Goal: Connect with others: Connect with other users

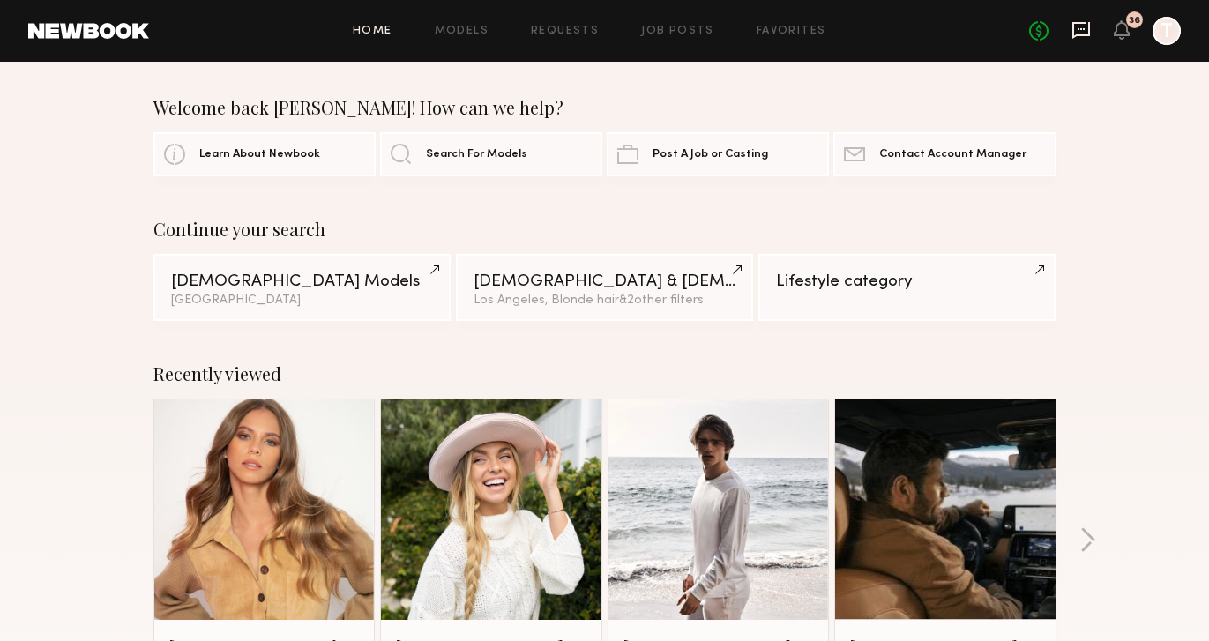
click at [1084, 32] on icon at bounding box center [1081, 29] width 19 height 19
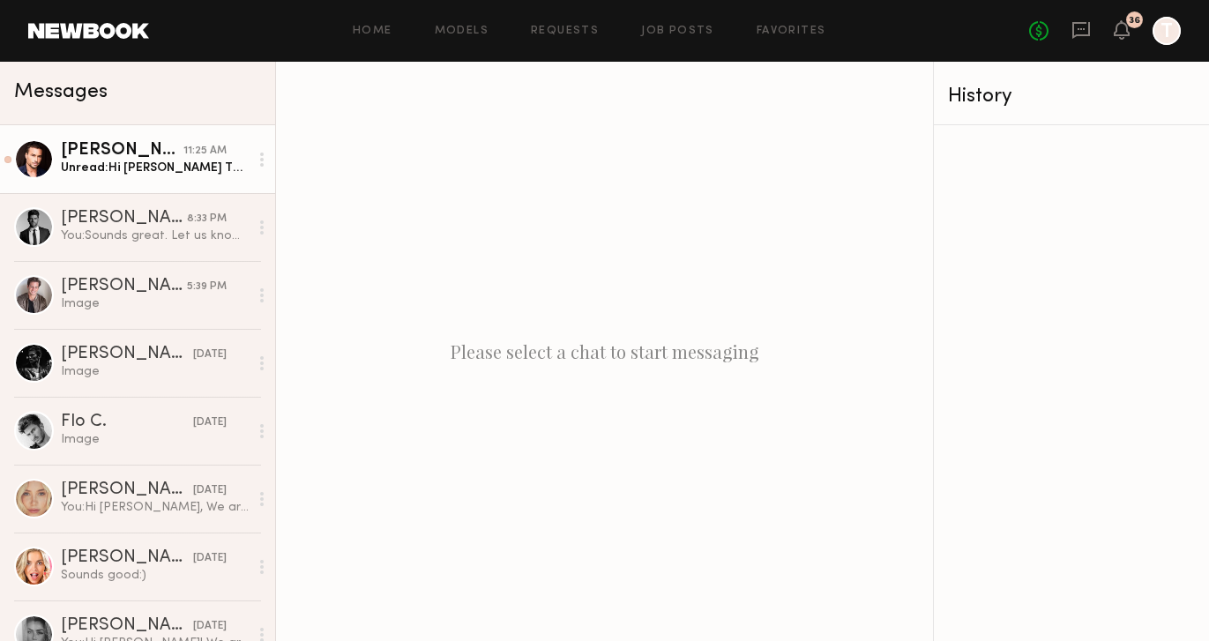
click at [123, 173] on div "Unread: Hi [PERSON_NAME] Thank you for reaching out. Unfortunately I’m already …" at bounding box center [155, 168] width 188 height 17
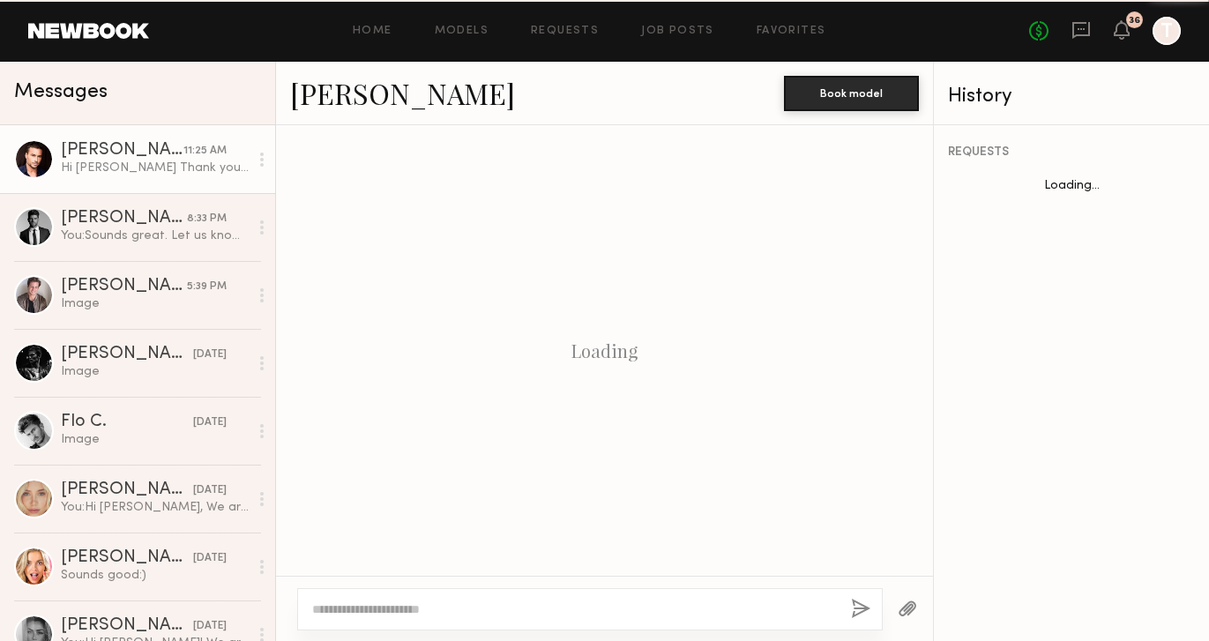
scroll to position [887, 0]
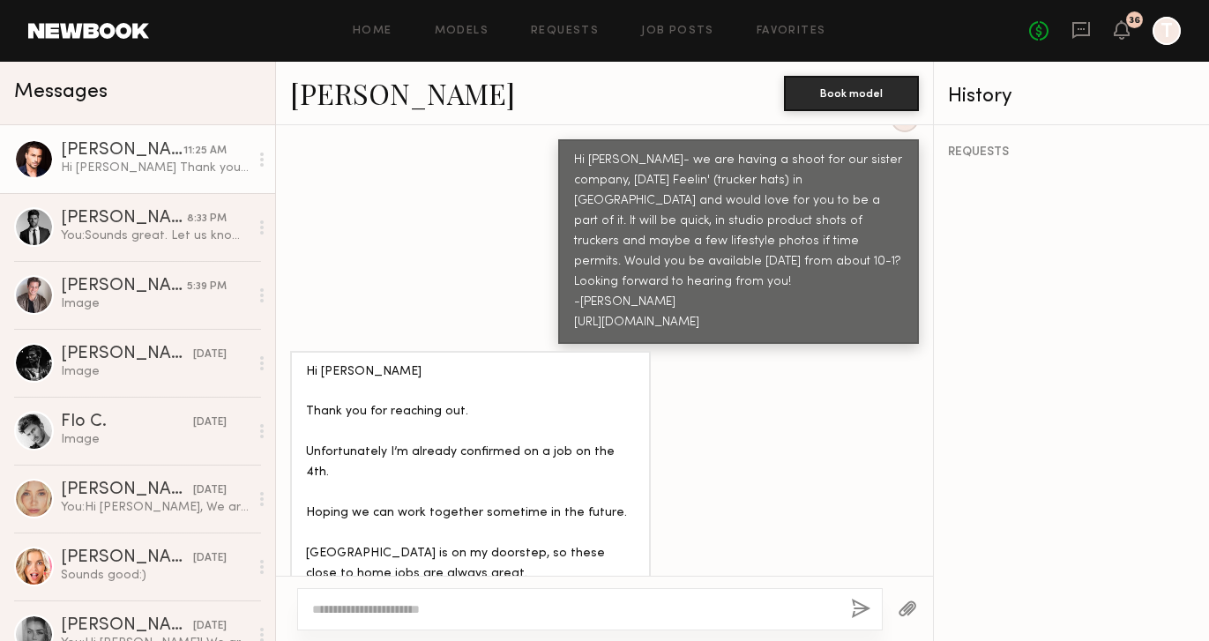
drag, startPoint x: 354, startPoint y: 348, endPoint x: 467, endPoint y: 497, distance: 187.0
click at [464, 497] on div "Hi [PERSON_NAME] Thank you for reaching out. Unfortunately I’m already confirme…" at bounding box center [470, 494] width 329 height 263
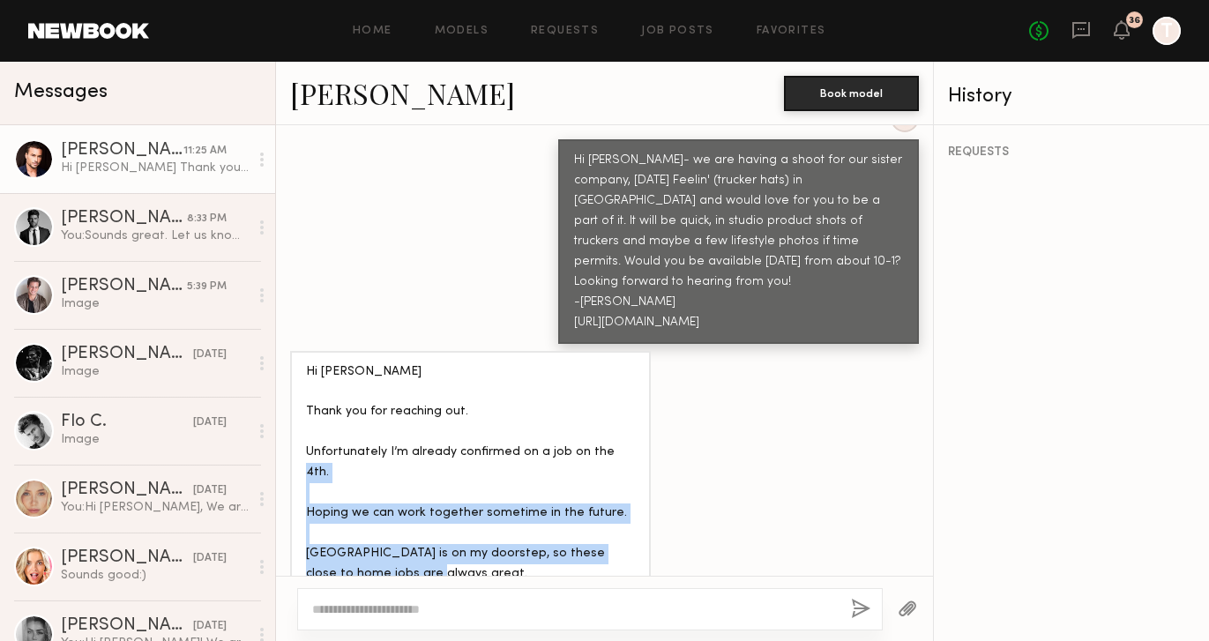
drag, startPoint x: 456, startPoint y: 520, endPoint x: 425, endPoint y: 421, distance: 104.3
click at [426, 423] on div "Hi [PERSON_NAME] Thank you for reaching out. Unfortunately I’m already confirme…" at bounding box center [470, 494] width 329 height 263
click at [424, 409] on div "Hi [PERSON_NAME] Thank you for reaching out. Unfortunately I’m already confirme…" at bounding box center [470, 494] width 329 height 263
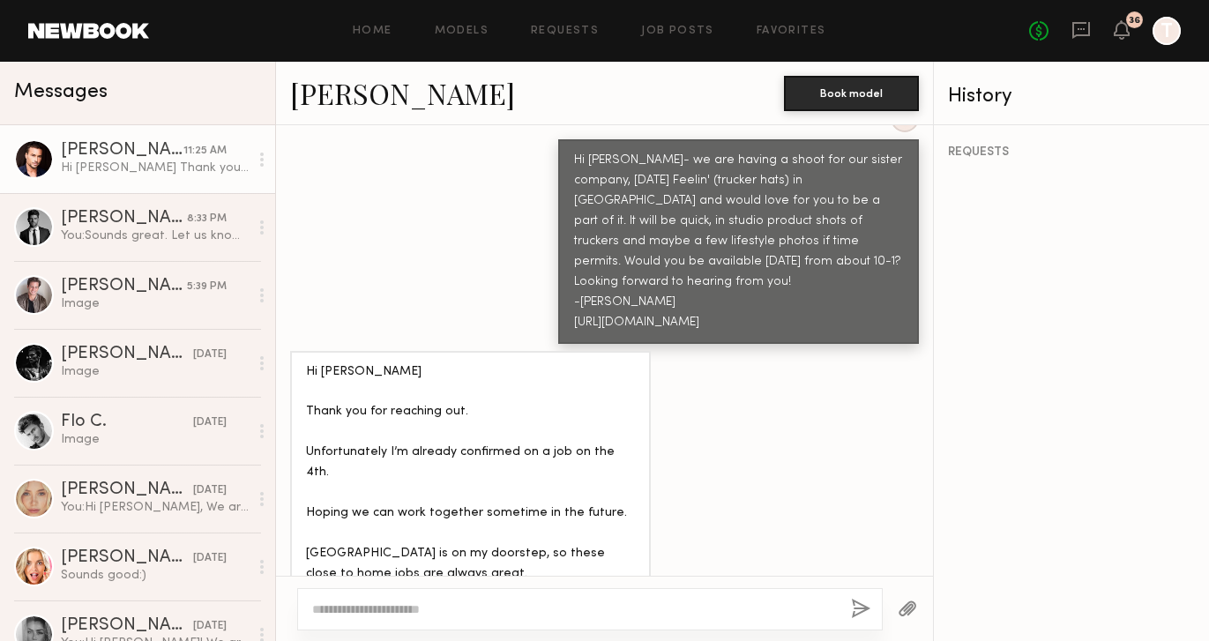
click at [453, 542] on div "Hi [PERSON_NAME] Thank you for reaching out. Unfortunately I’m already confirme…" at bounding box center [470, 494] width 329 height 263
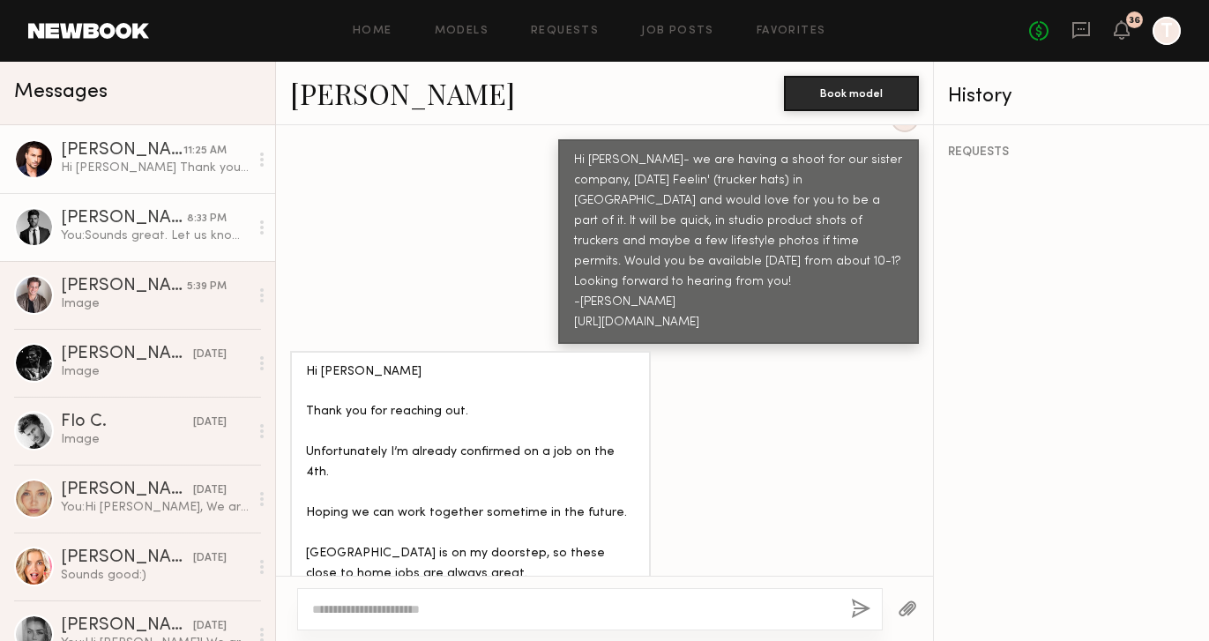
click at [125, 233] on div "You: Sounds great. Let us know when you can." at bounding box center [155, 236] width 188 height 17
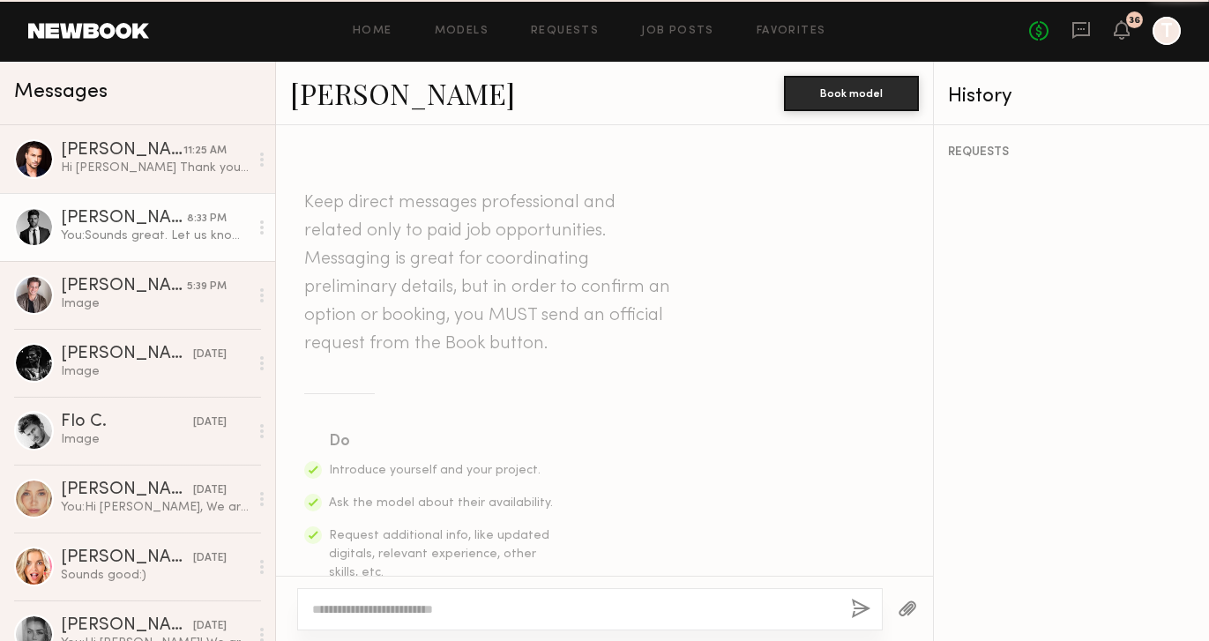
scroll to position [871, 0]
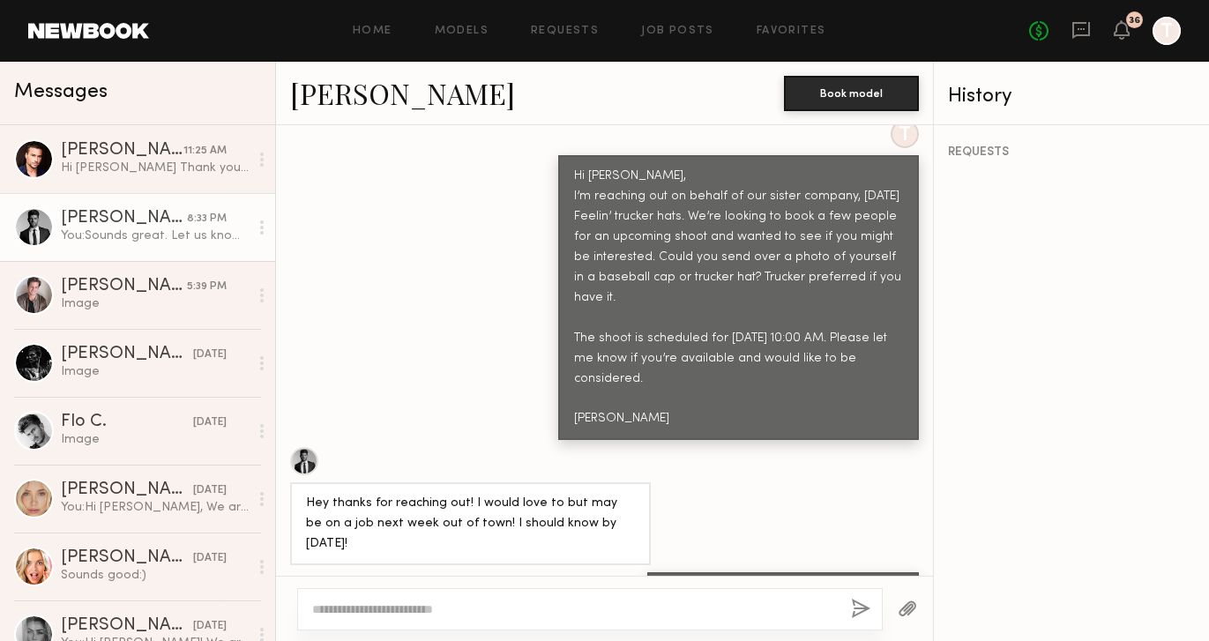
click at [319, 87] on link "[PERSON_NAME]" at bounding box center [402, 93] width 225 height 38
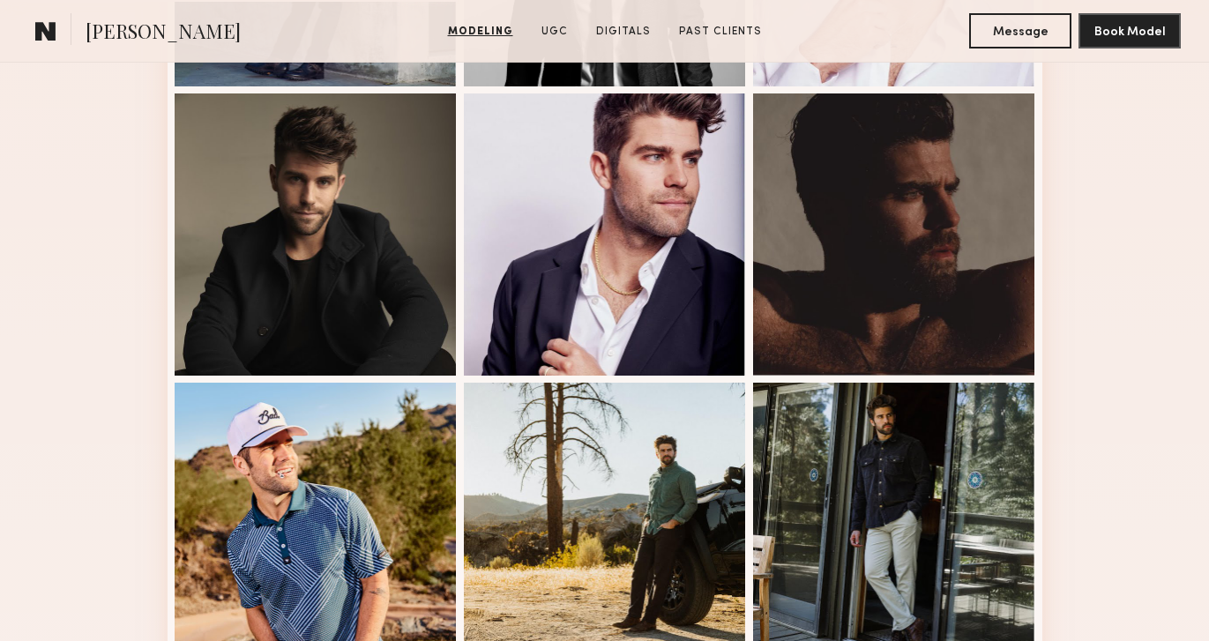
scroll to position [720, 0]
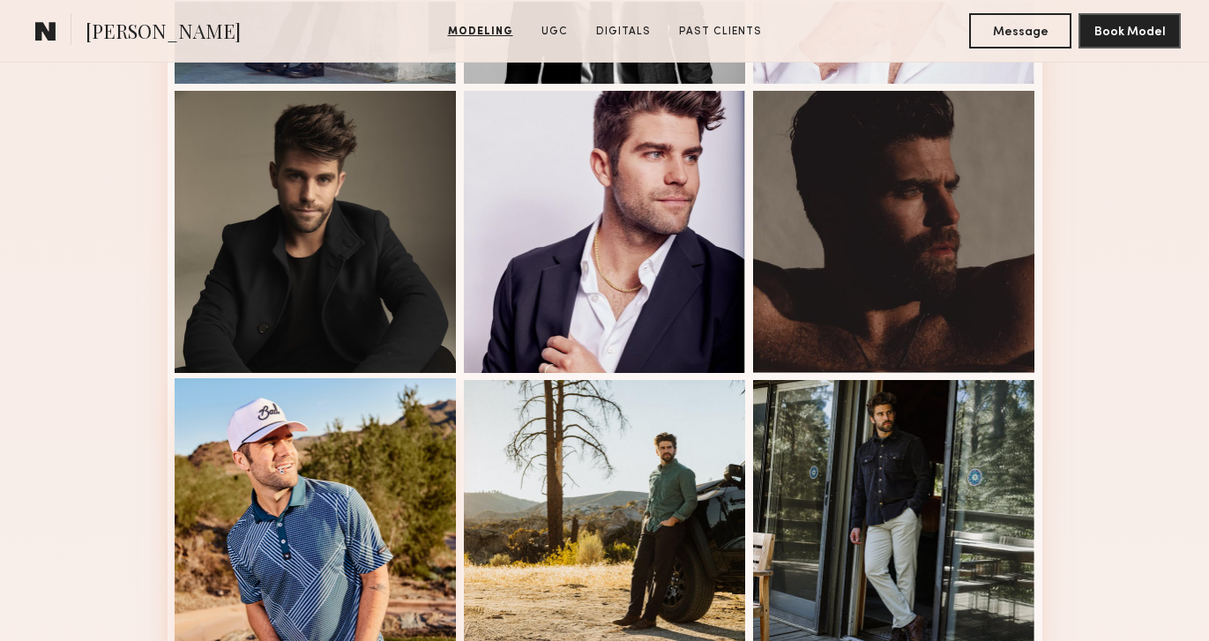
click at [290, 447] on div at bounding box center [316, 519] width 282 height 282
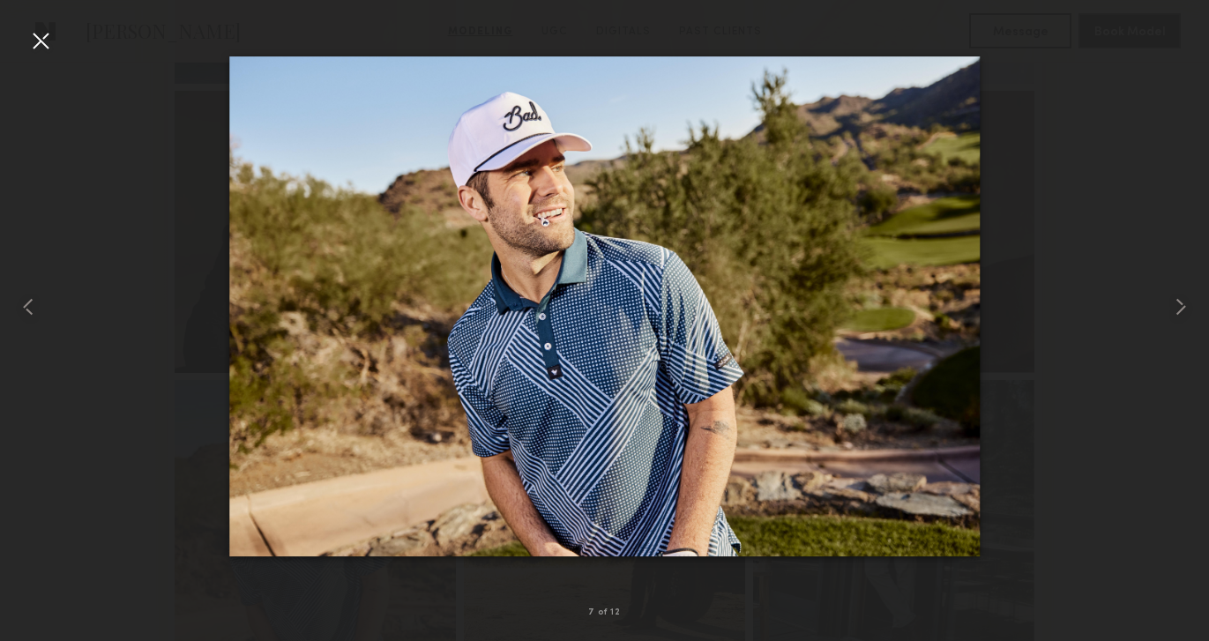
click at [41, 42] on div at bounding box center [40, 40] width 28 height 28
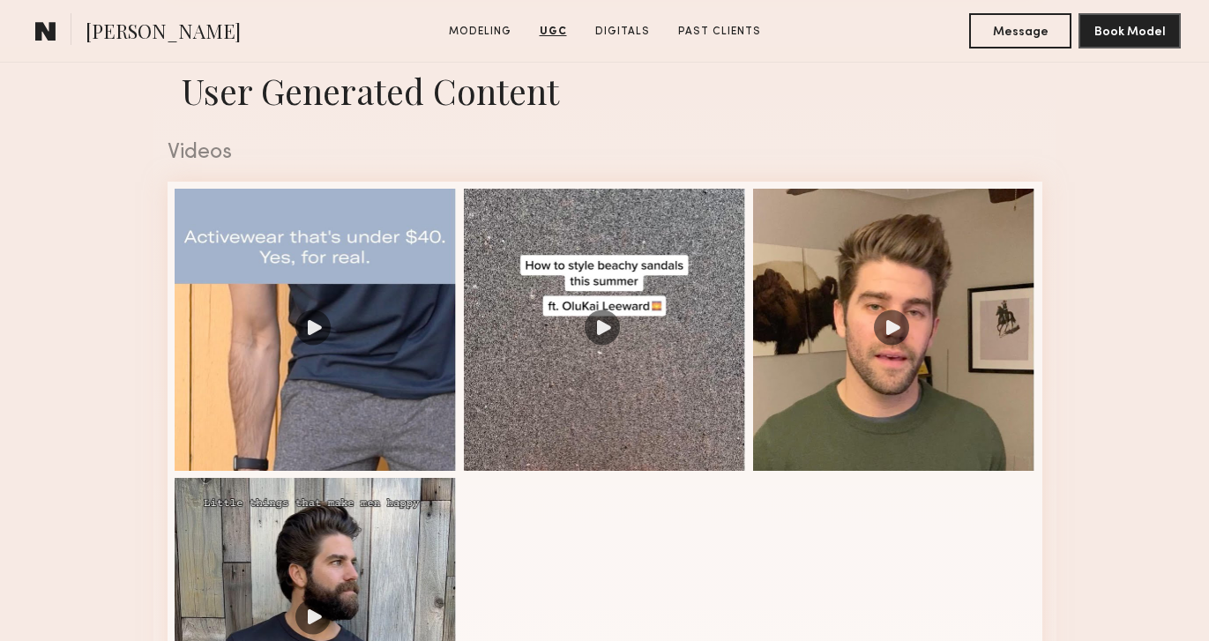
scroll to position [1742, 0]
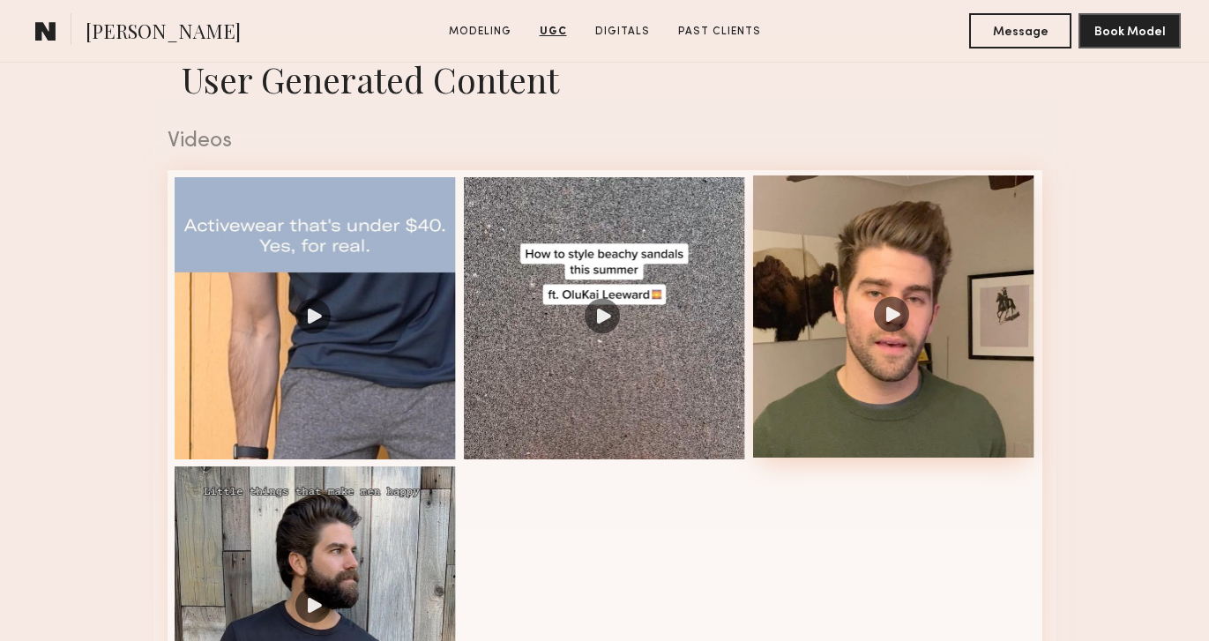
click at [919, 363] on div at bounding box center [894, 317] width 282 height 282
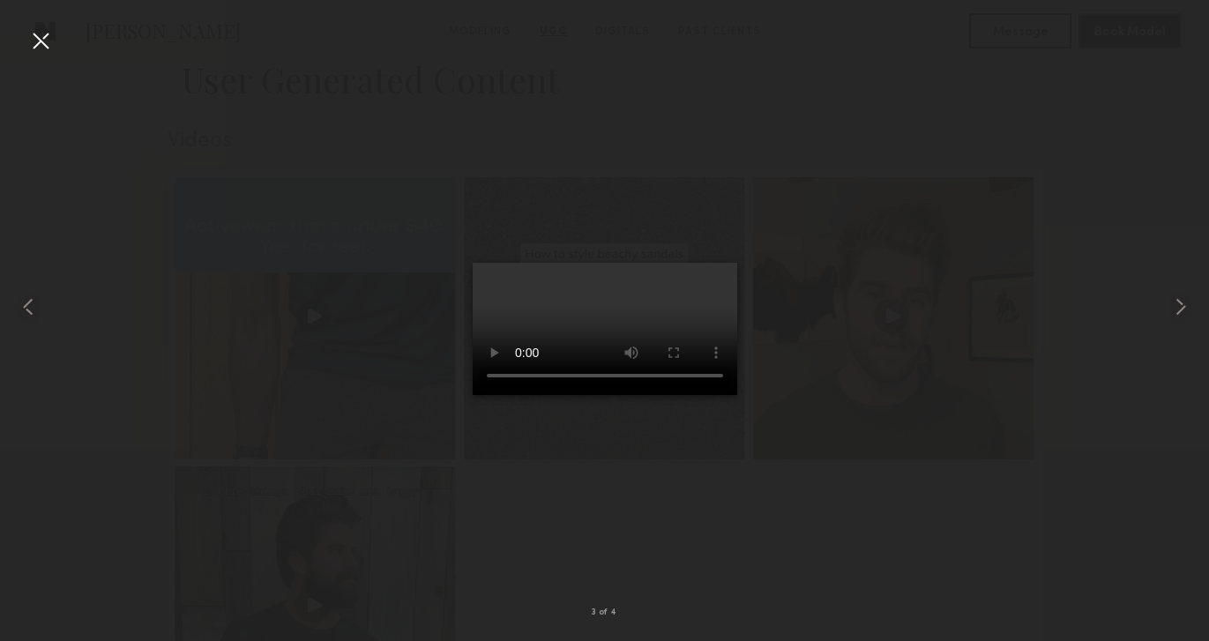
click at [850, 402] on div at bounding box center [604, 306] width 1209 height 557
click at [34, 46] on div at bounding box center [40, 40] width 28 height 28
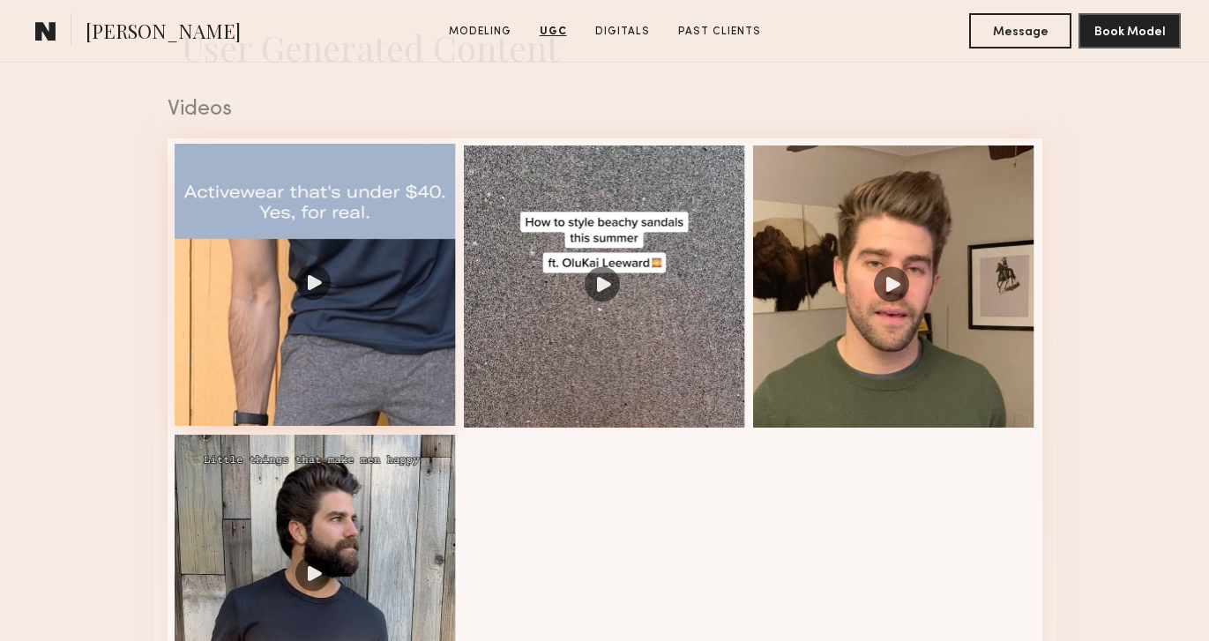
scroll to position [1780, 0]
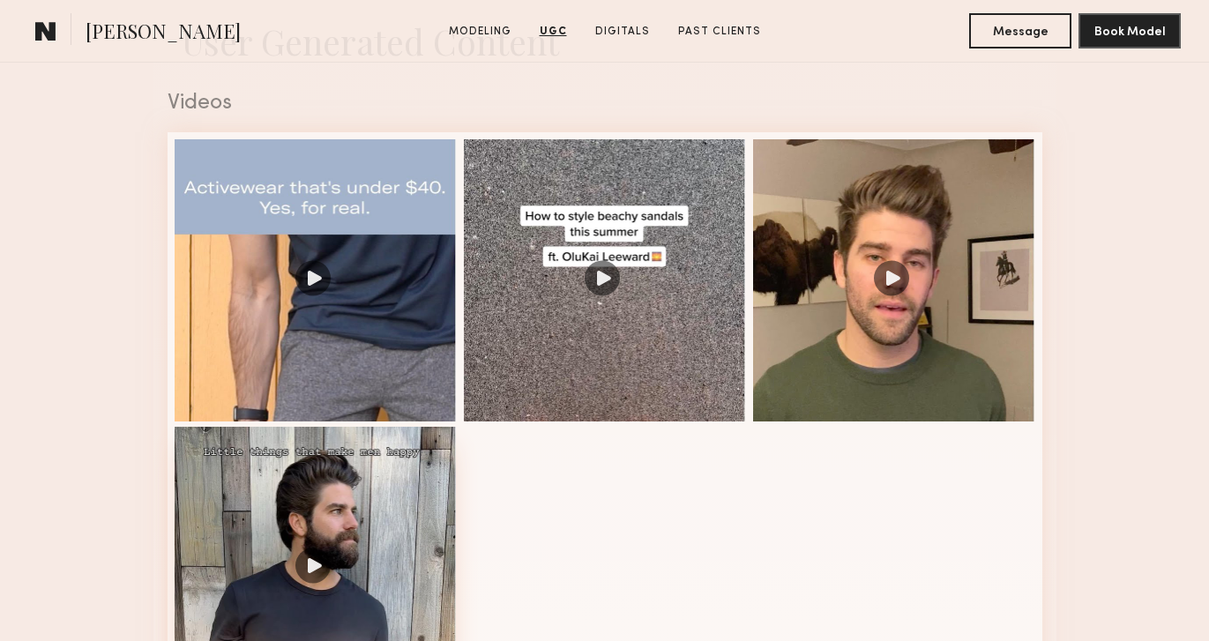
click at [296, 507] on div at bounding box center [316, 568] width 282 height 282
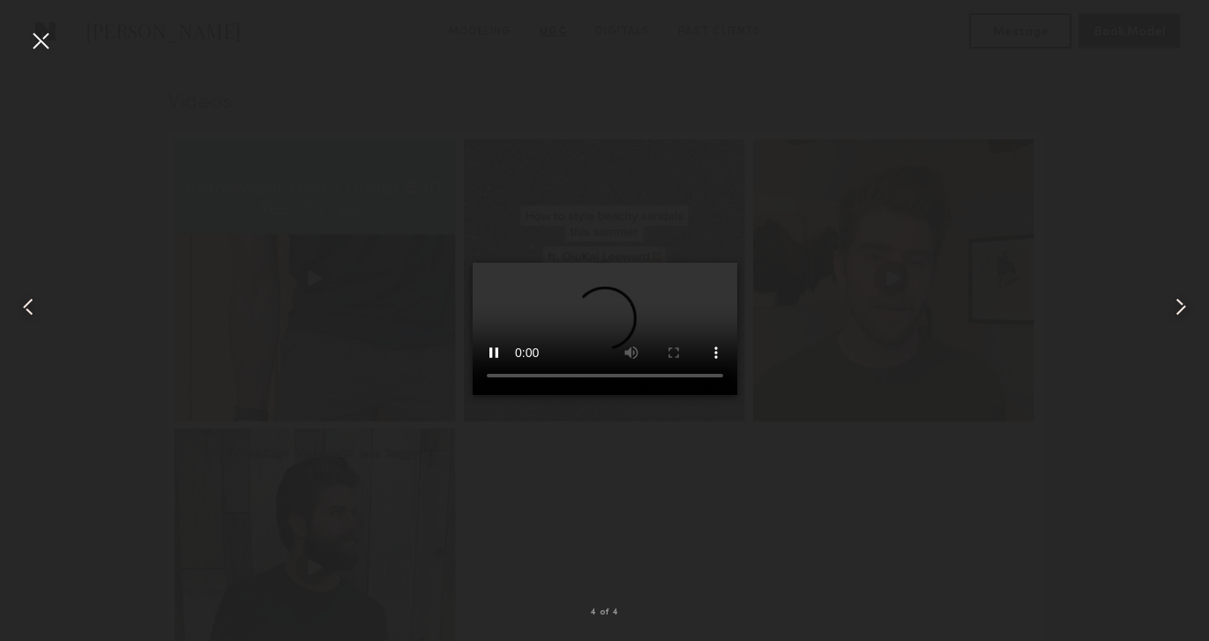
click at [40, 38] on div at bounding box center [40, 40] width 28 height 28
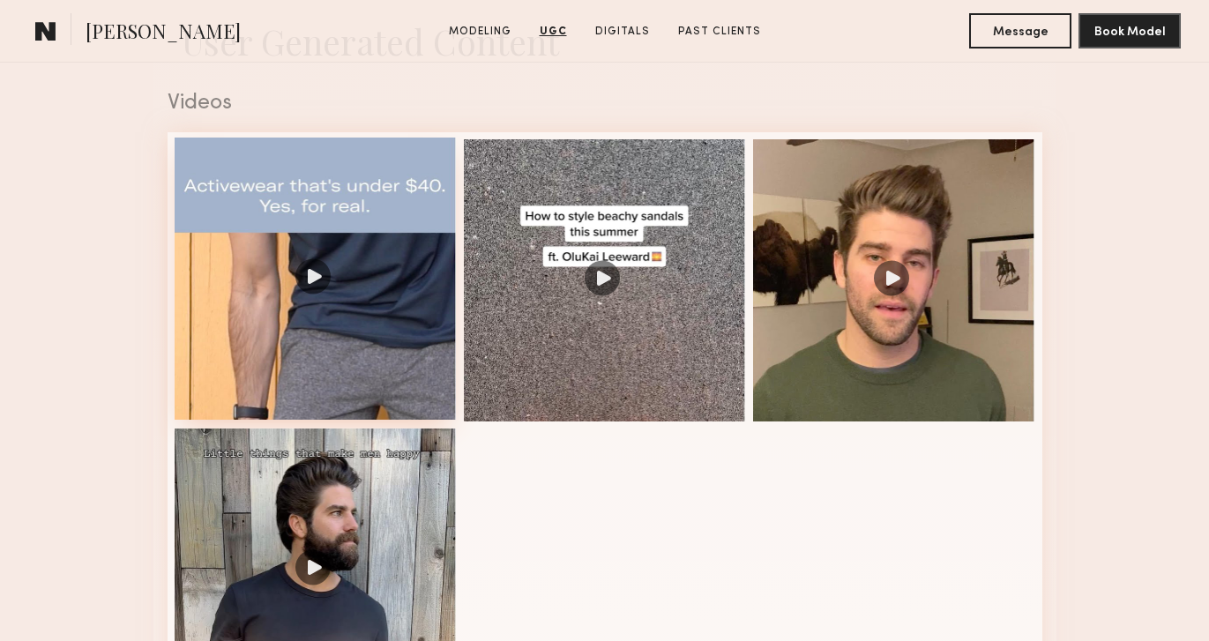
click at [279, 339] on div at bounding box center [316, 279] width 282 height 282
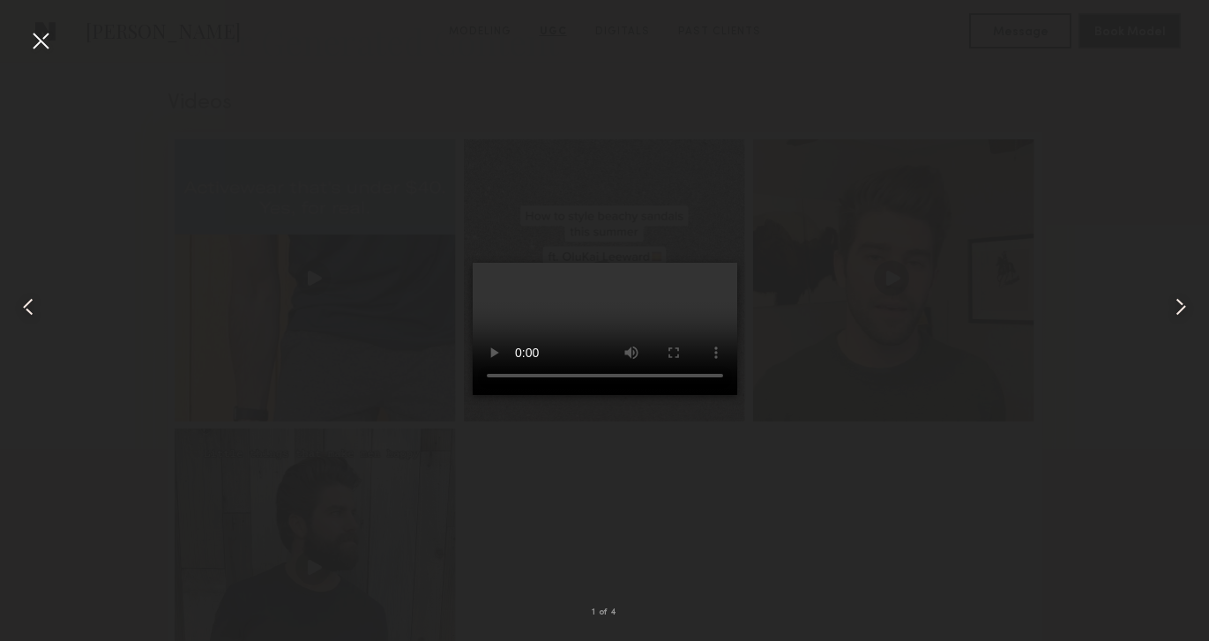
click at [41, 38] on div at bounding box center [40, 40] width 28 height 28
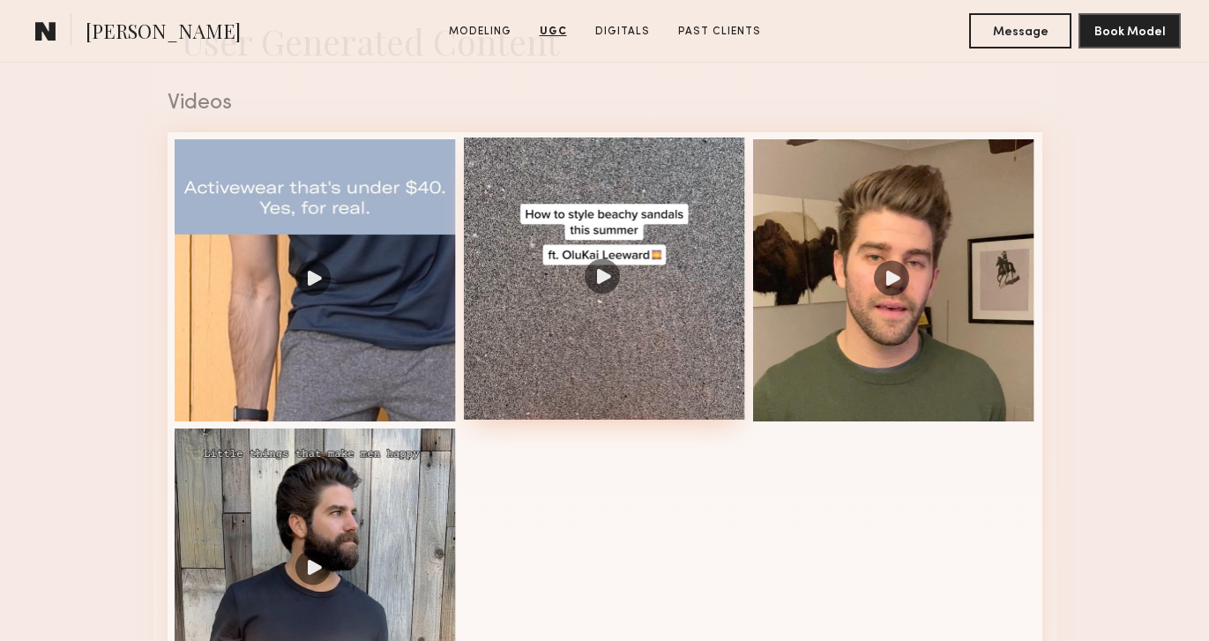
click at [649, 345] on div at bounding box center [605, 279] width 282 height 282
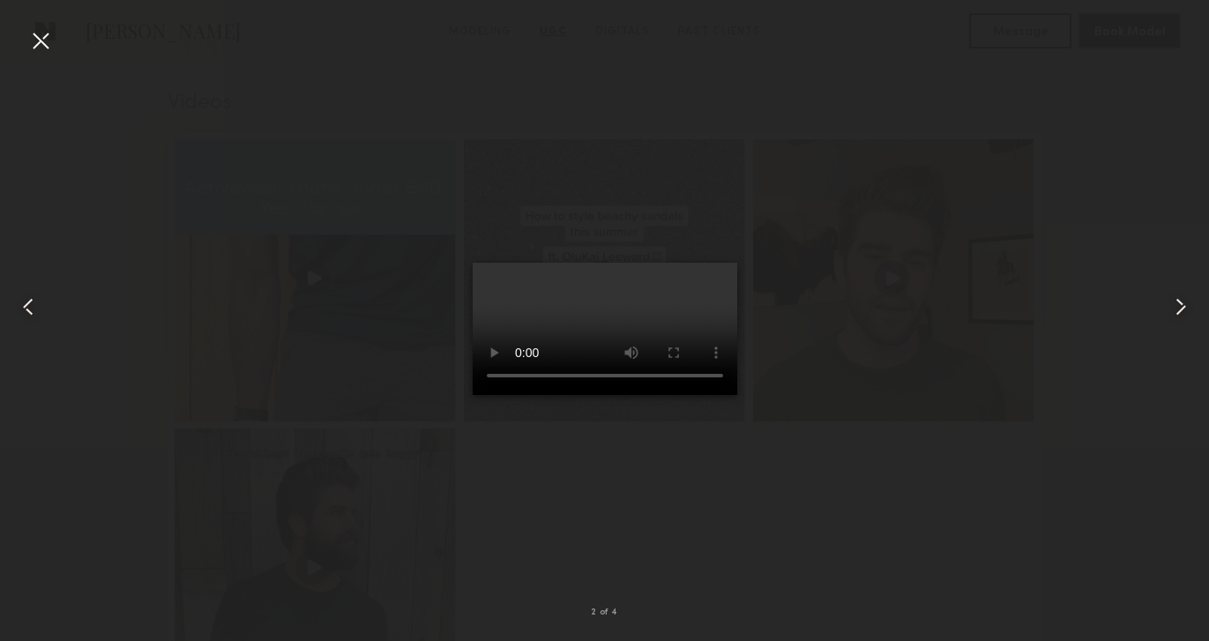
click at [27, 28] on div at bounding box center [40, 40] width 28 height 28
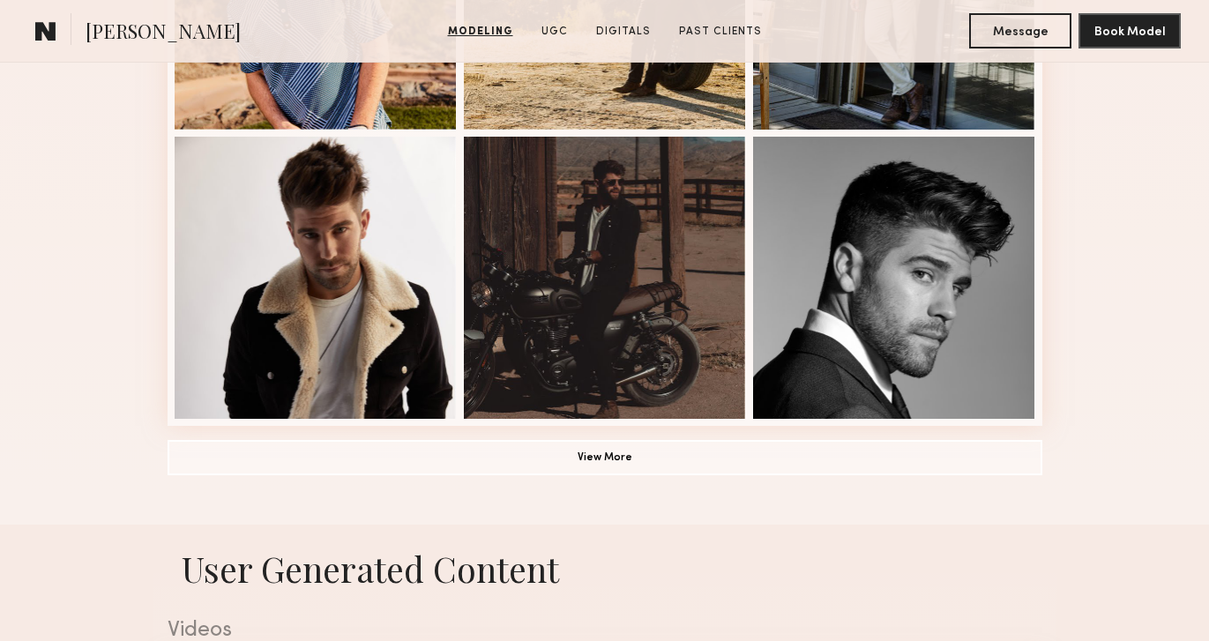
scroll to position [1256, 0]
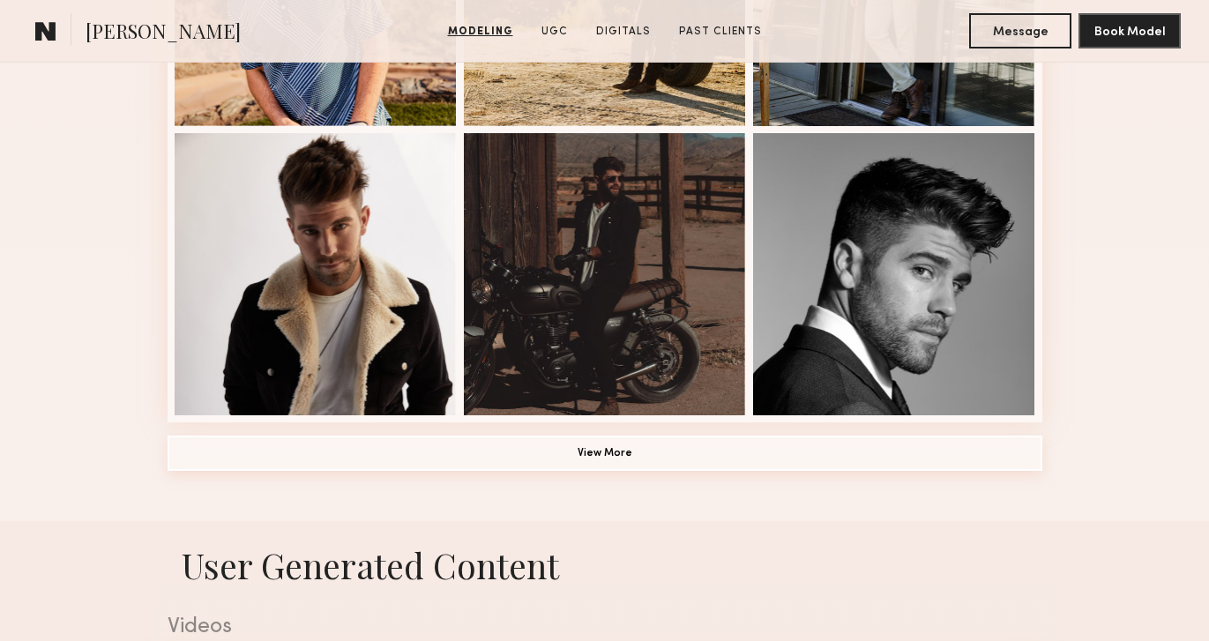
click at [627, 452] on button "View More" at bounding box center [605, 453] width 875 height 35
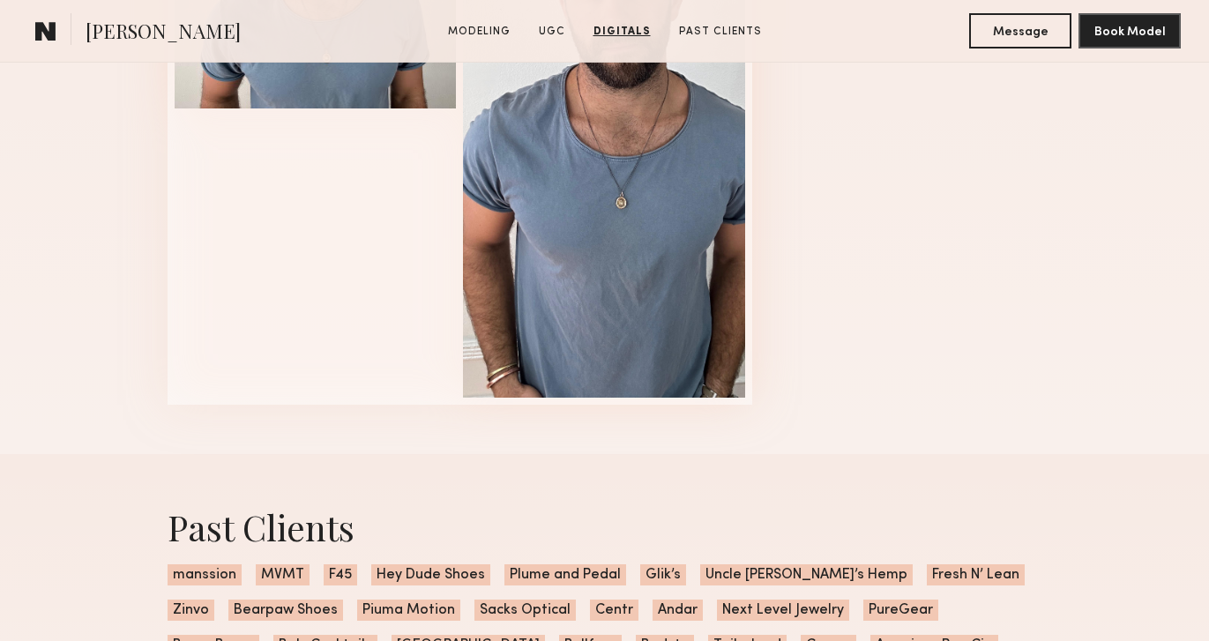
scroll to position [4134, 0]
